Goal: Task Accomplishment & Management: Use online tool/utility

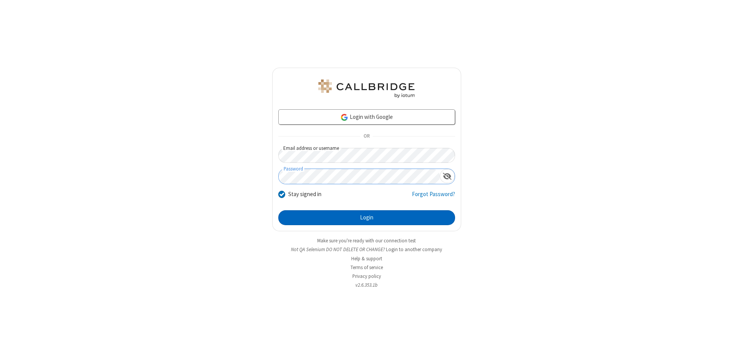
click at [367, 218] on button "Login" at bounding box center [366, 217] width 177 height 15
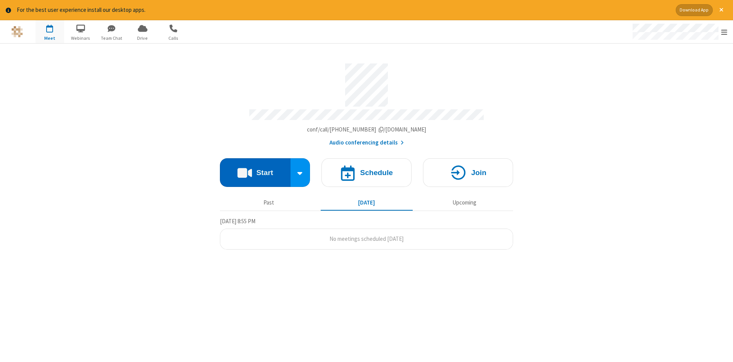
click at [255, 170] on button "Start" at bounding box center [255, 172] width 71 height 29
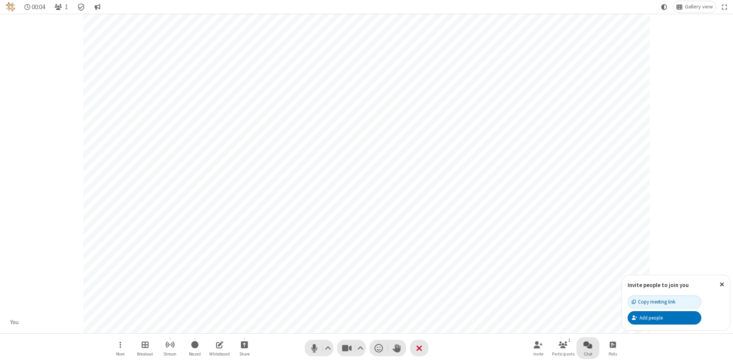
click at [588, 344] on span "Open chat" at bounding box center [587, 344] width 9 height 10
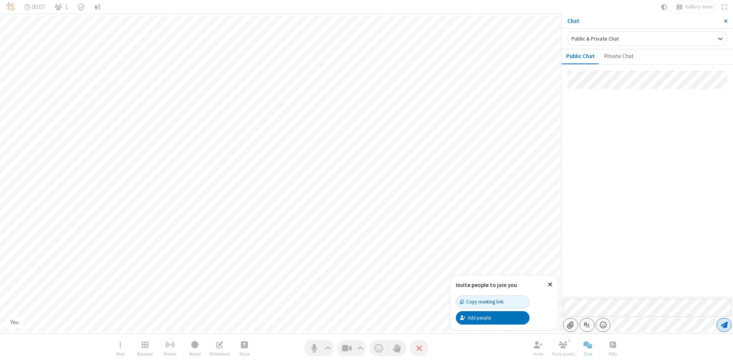
click at [724, 325] on span "Send message" at bounding box center [724, 325] width 7 height 8
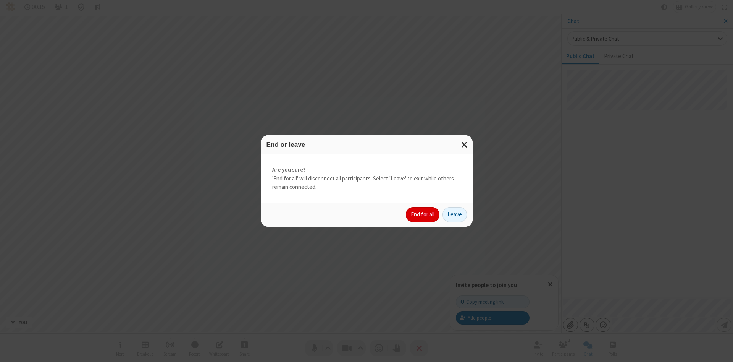
click at [423, 214] on button "End for all" at bounding box center [423, 214] width 34 height 15
